Goal: Information Seeking & Learning: Check status

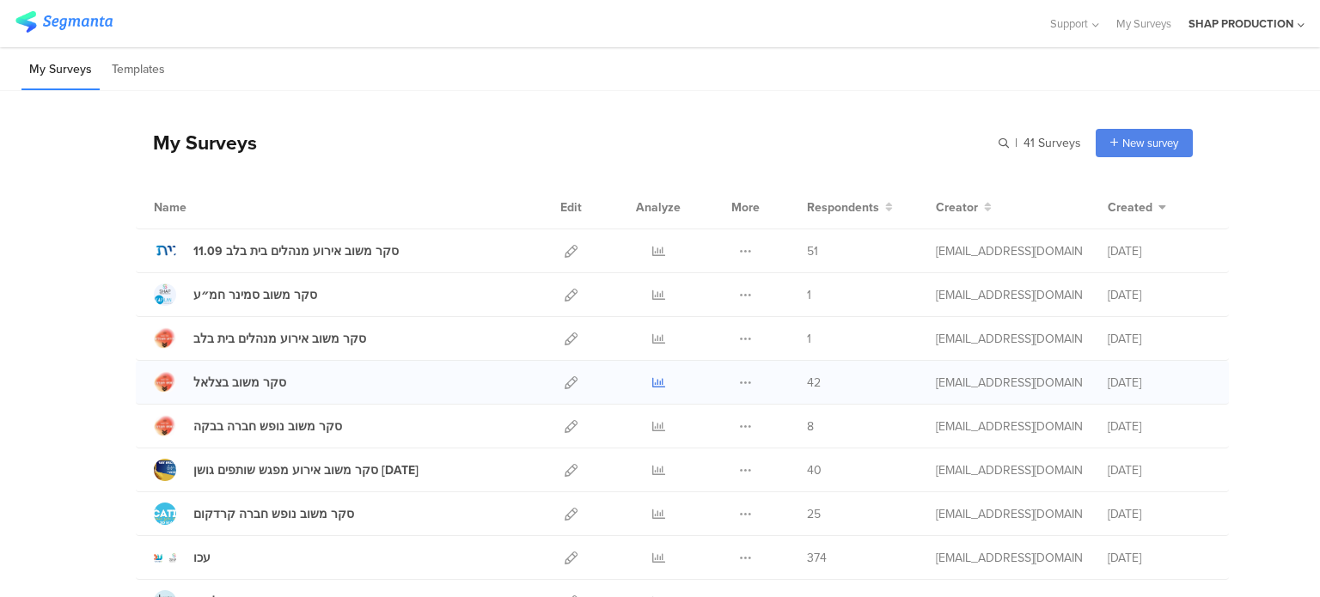
click at [653, 388] on link at bounding box center [659, 382] width 13 height 43
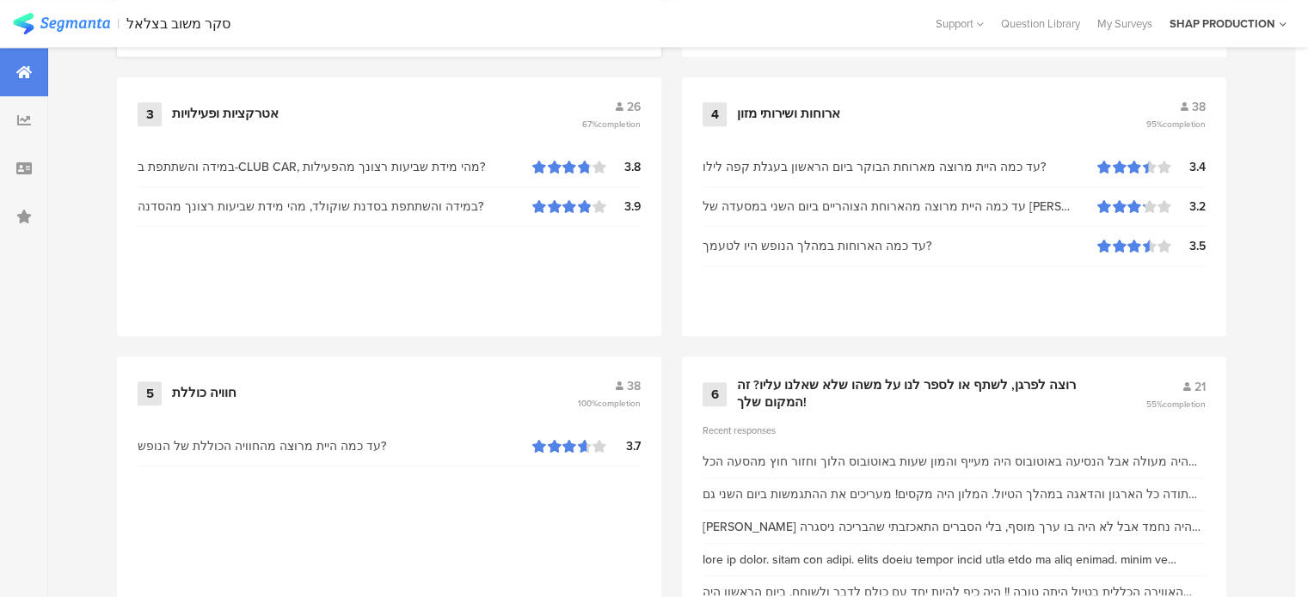
scroll to position [1084, 0]
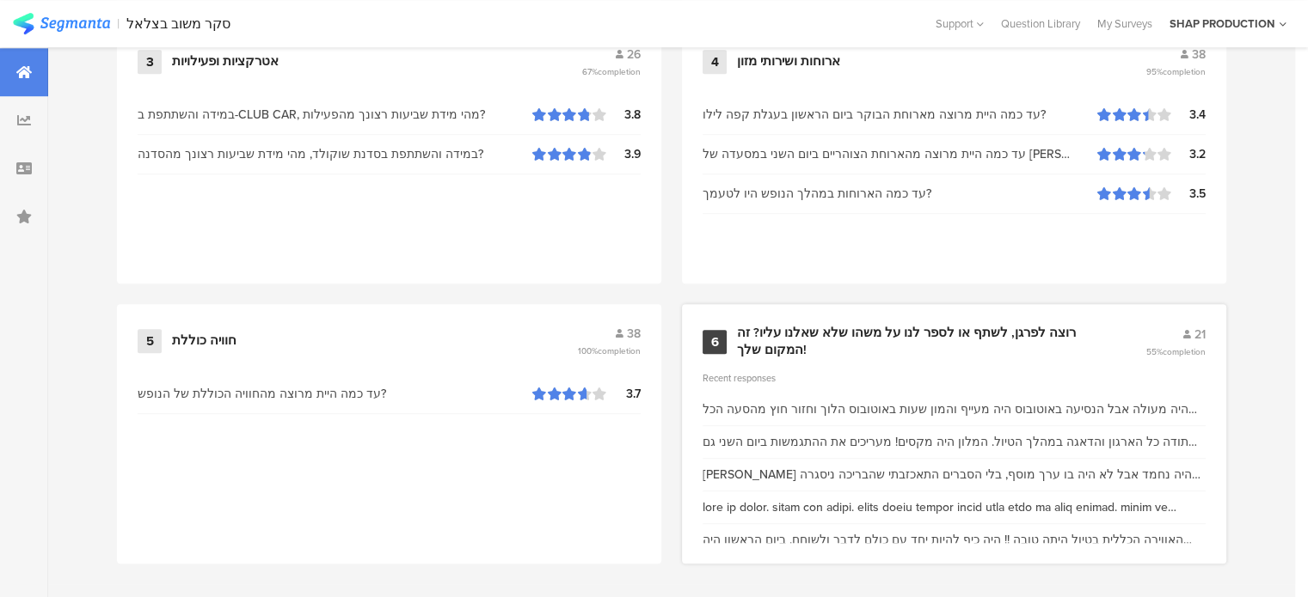
click at [891, 350] on div "רוצה לפרגן, לשתף או לספר לנו על משהו שלא שאלנו עליו? זה המקום שלך!" at bounding box center [920, 342] width 367 height 34
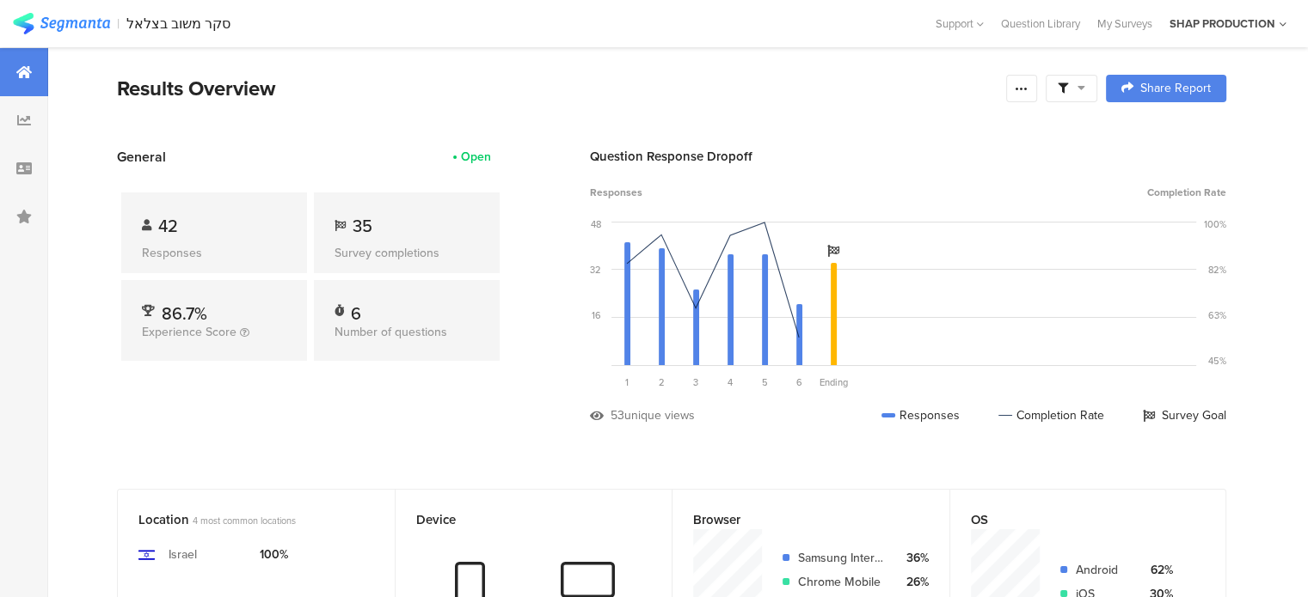
scroll to position [1084, 0]
